Goal: Task Accomplishment & Management: Manage account settings

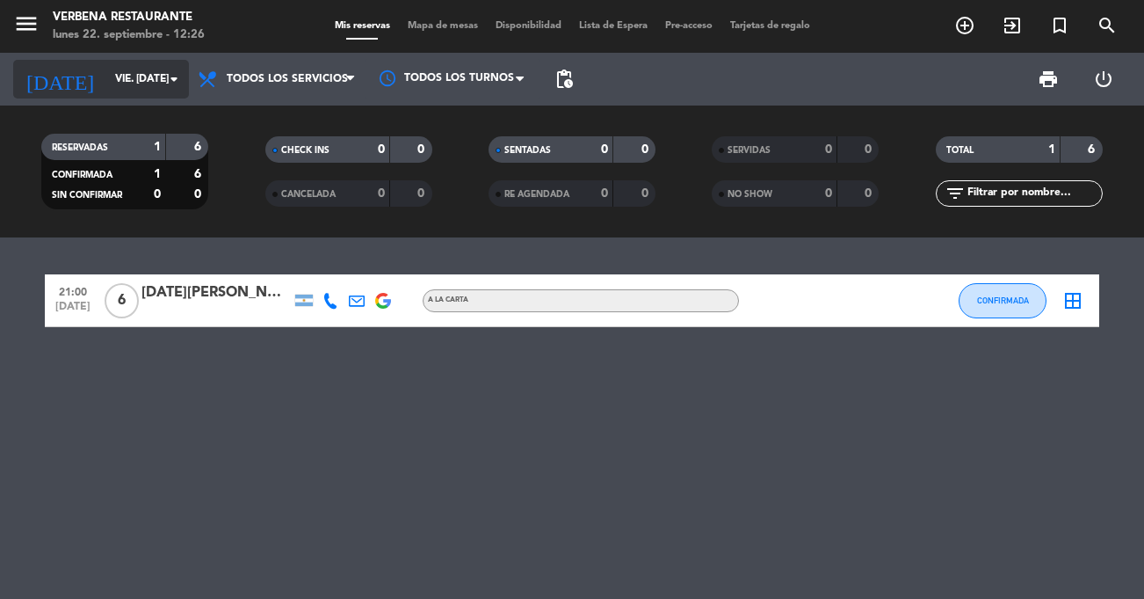
click at [106, 76] on input "vie. [DATE]" at bounding box center [180, 79] width 148 height 30
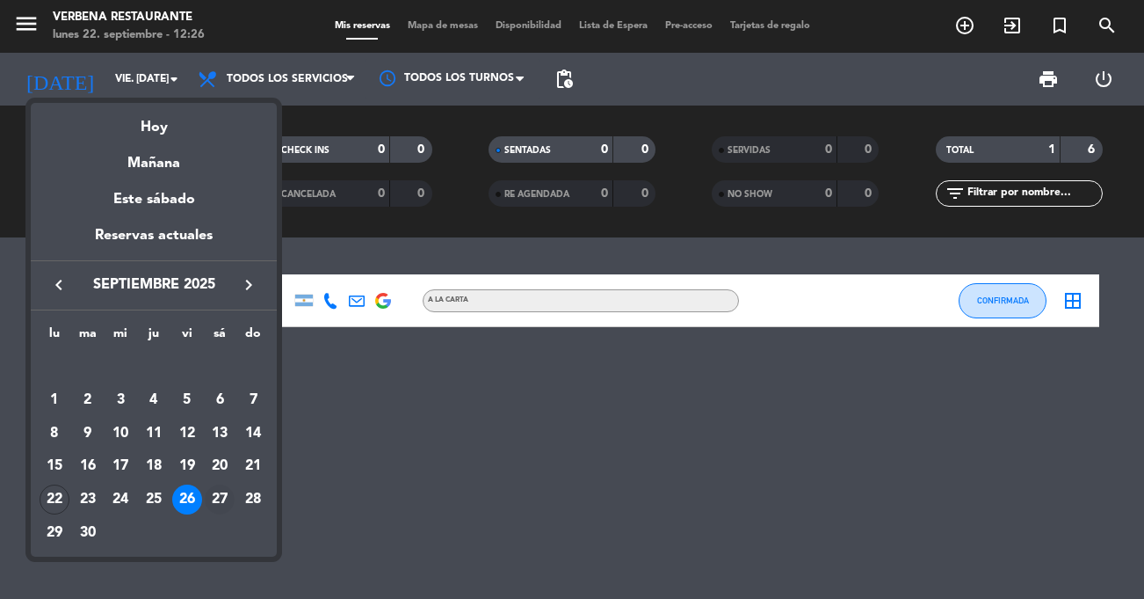
click at [220, 493] on div "27" at bounding box center [220, 499] width 30 height 30
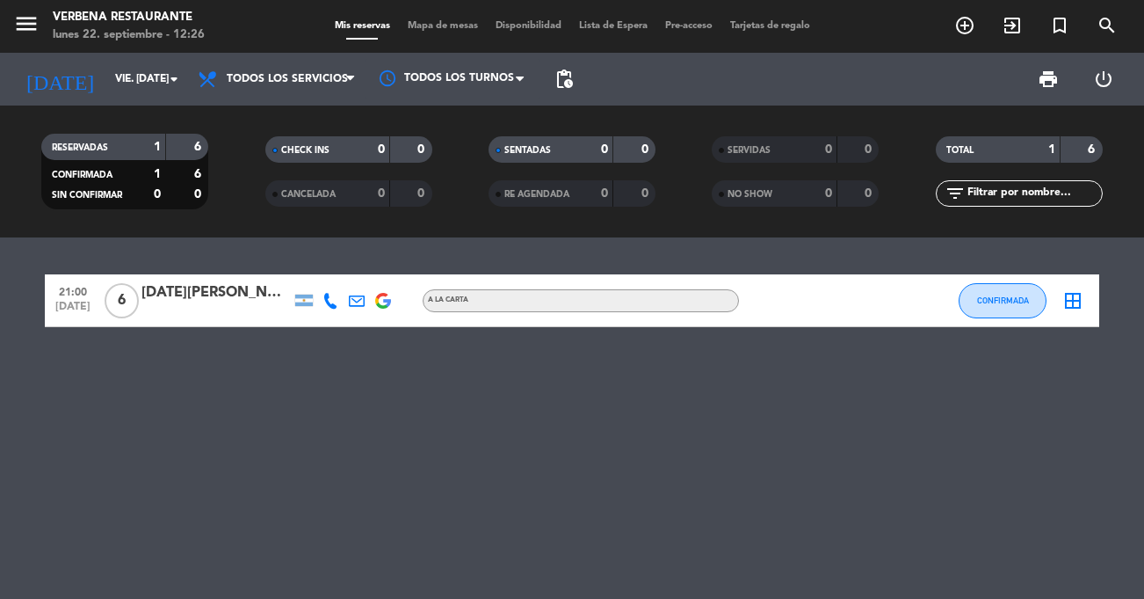
type input "sáb. [DATE]"
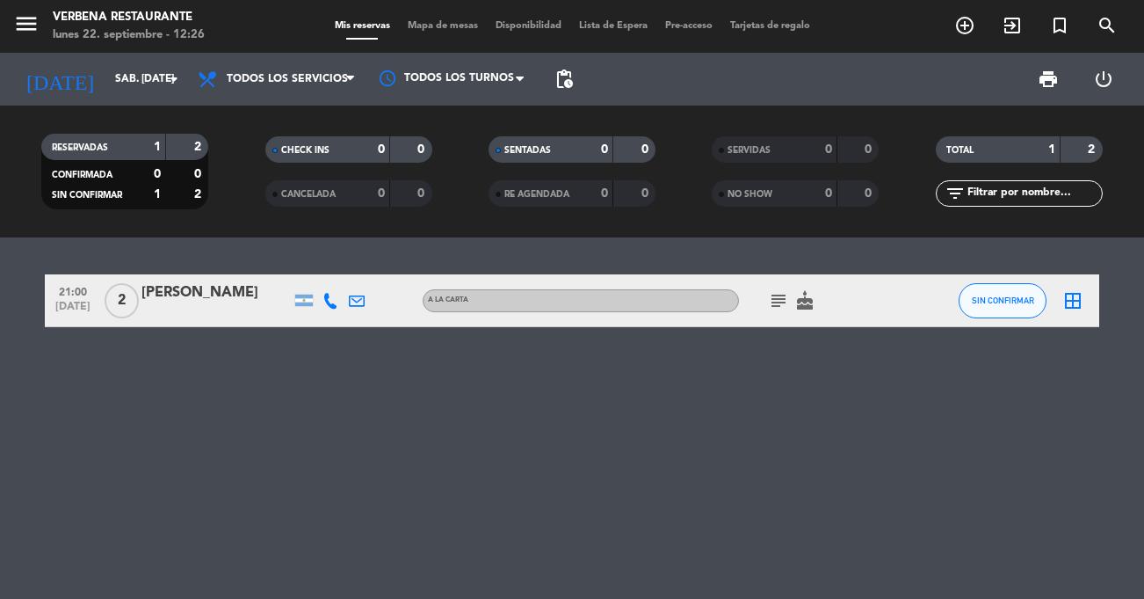
click at [214, 291] on div "[PERSON_NAME]" at bounding box center [216, 292] width 149 height 23
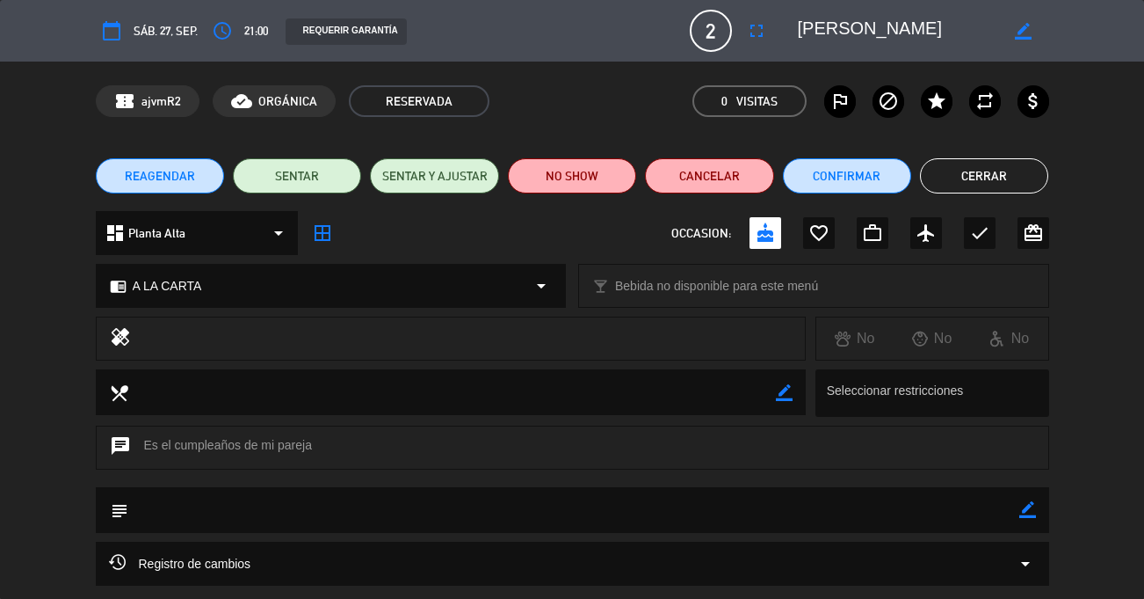
click at [896, 27] on textarea at bounding box center [898, 31] width 201 height 32
click at [839, 177] on button "Confirmar" at bounding box center [847, 175] width 128 height 35
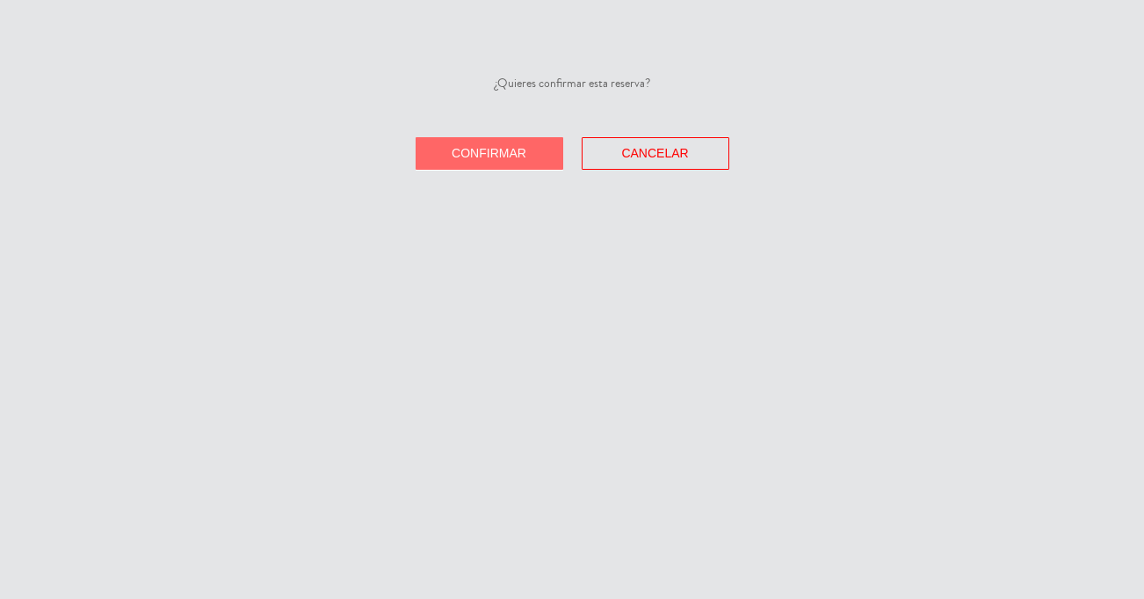
click at [482, 149] on span "Confirmar" at bounding box center [489, 153] width 75 height 14
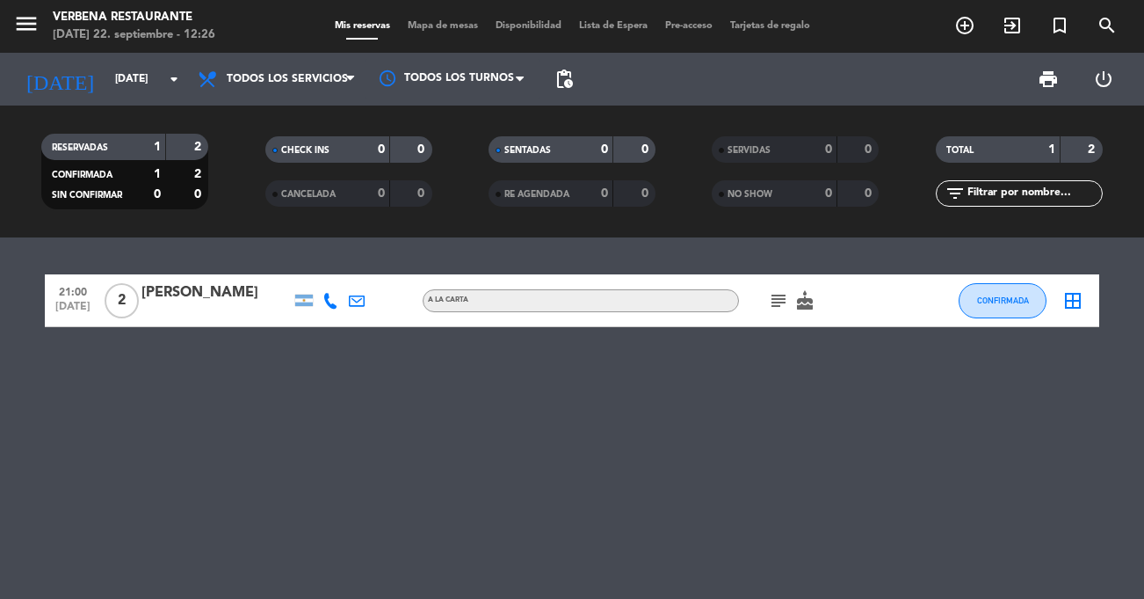
click at [781, 294] on icon "subject" at bounding box center [778, 300] width 21 height 21
click at [805, 299] on icon "cake" at bounding box center [805, 300] width 21 height 21
click at [775, 360] on div "21:00 [DATE] 2 [PERSON_NAME] A LA CARTA subject cake CUMPLEAÑOS CONFIRMADA bord…" at bounding box center [572, 417] width 1144 height 361
